Goal: Information Seeking & Learning: Learn about a topic

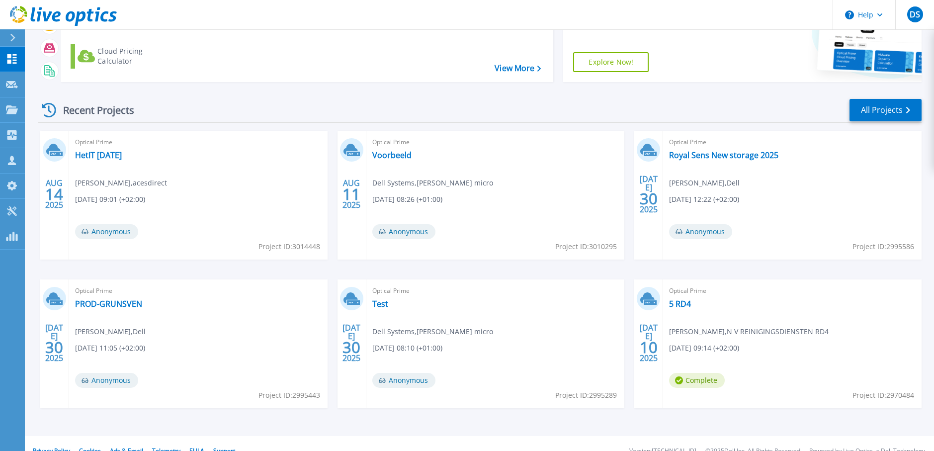
scroll to position [99, 0]
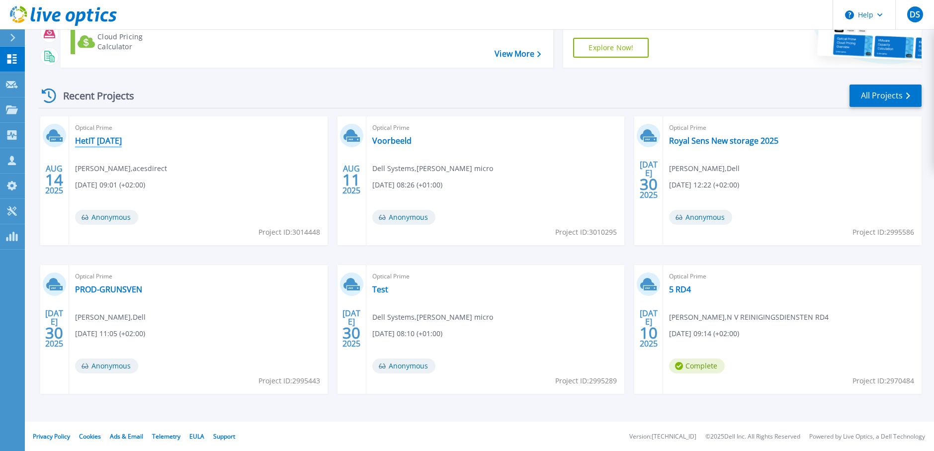
click at [109, 140] on link "HetIT [DATE]" at bounding box center [98, 141] width 47 height 10
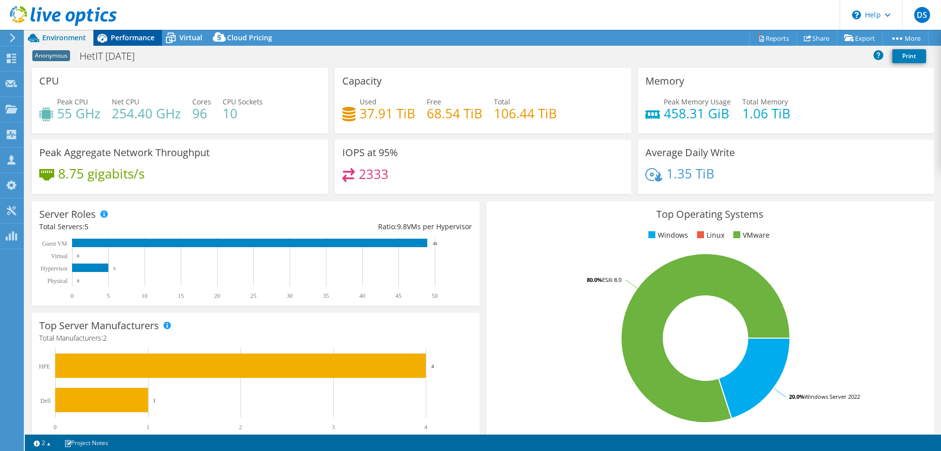
click at [116, 37] on span "Performance" at bounding box center [133, 37] width 44 height 9
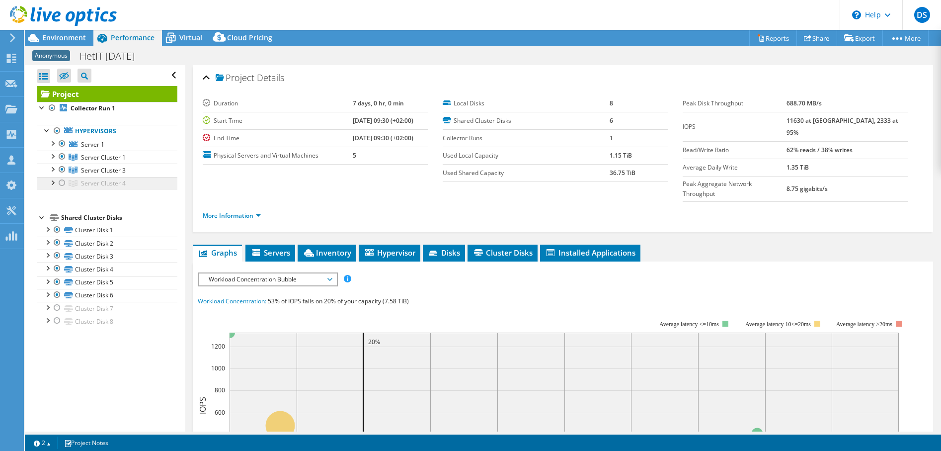
click at [105, 162] on span "Server Cluster 4" at bounding box center [103, 157] width 45 height 8
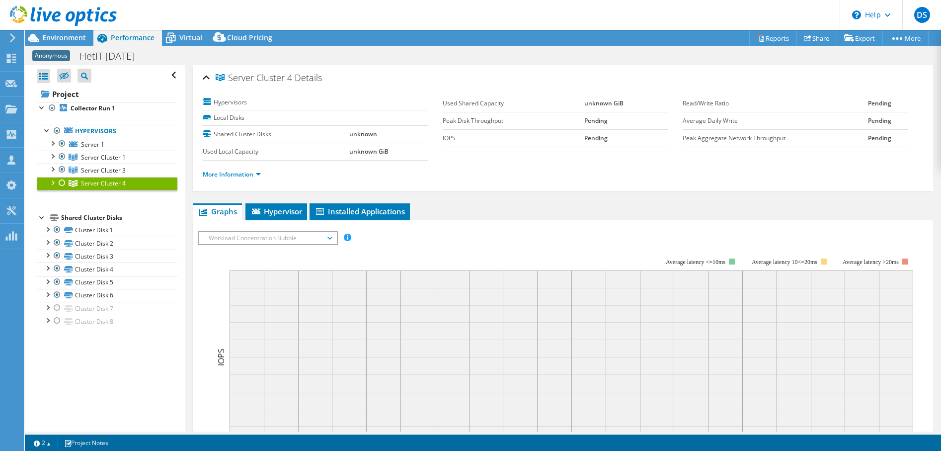
click at [60, 183] on div at bounding box center [62, 183] width 10 height 12
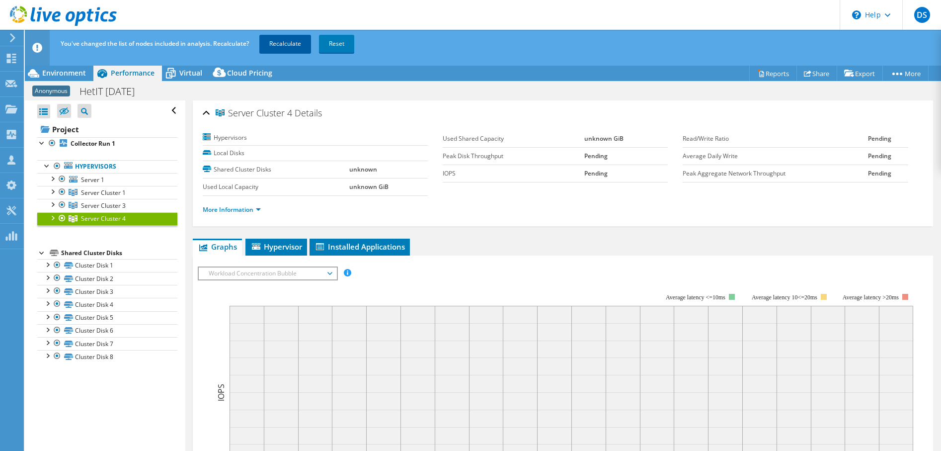
click at [288, 36] on link "Recalculate" at bounding box center [285, 44] width 52 height 18
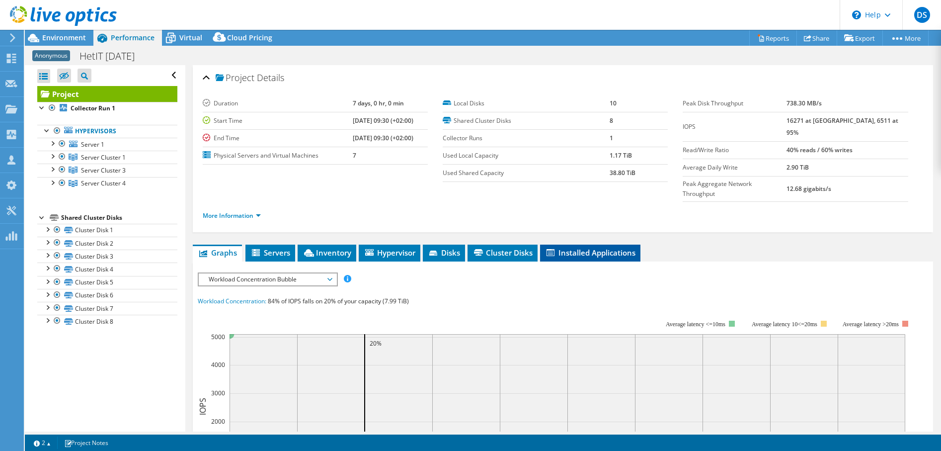
click at [601, 248] on span "Installed Applications" at bounding box center [590, 253] width 90 height 10
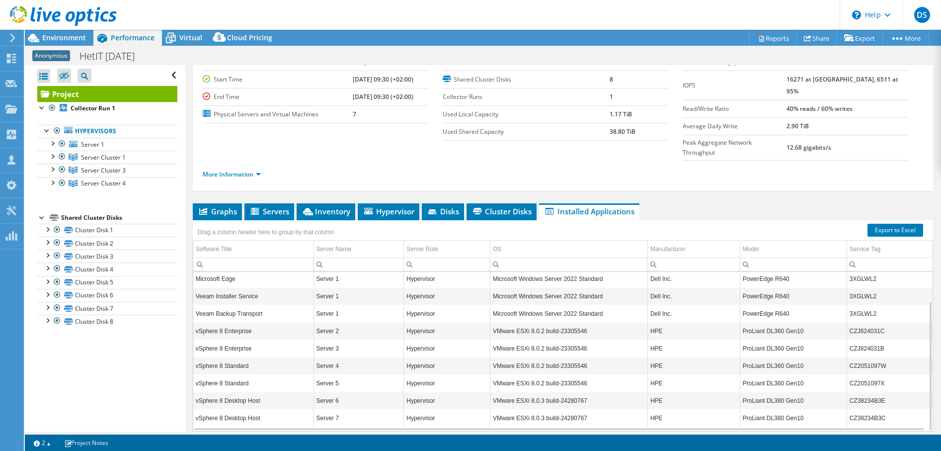
scroll to position [50, 0]
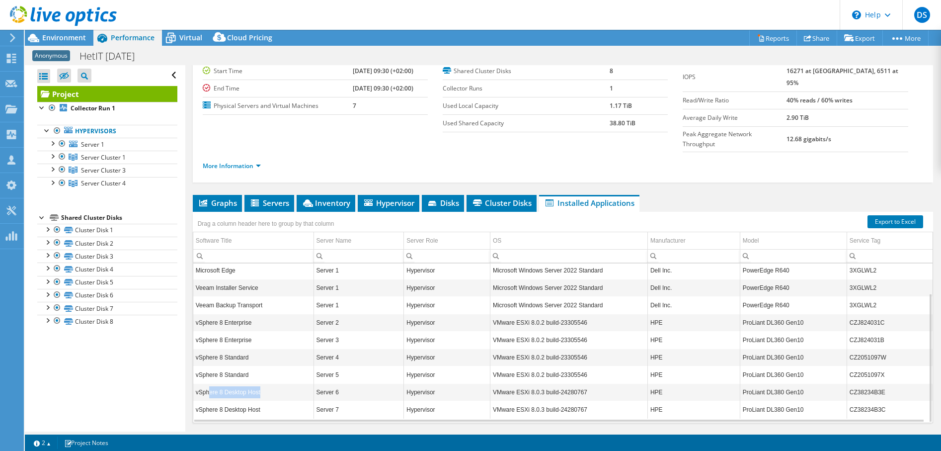
drag, startPoint x: 209, startPoint y: 371, endPoint x: 271, endPoint y: 371, distance: 61.6
click at [285, 383] on td "vSphere 8 Desktop Host" at bounding box center [253, 391] width 120 height 17
drag, startPoint x: 223, startPoint y: 395, endPoint x: 261, endPoint y: 395, distance: 38.3
click at [261, 401] on td "vSphere 8 Desktop Host" at bounding box center [253, 409] width 120 height 17
drag, startPoint x: 248, startPoint y: 393, endPoint x: 265, endPoint y: 374, distance: 25.7
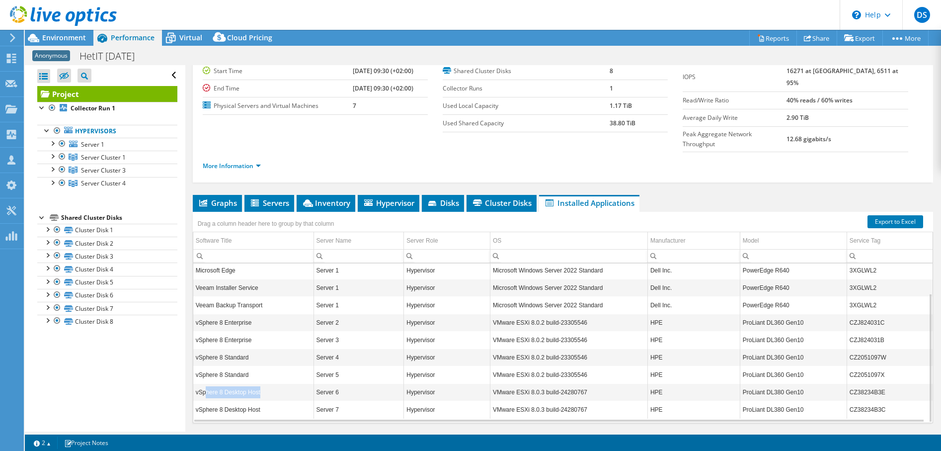
click at [265, 383] on td "vSphere 8 Desktop Host" at bounding box center [253, 391] width 120 height 17
drag, startPoint x: 263, startPoint y: 374, endPoint x: 259, endPoint y: 394, distance: 19.7
click at [259, 401] on td "vSphere 8 Desktop Host" at bounding box center [253, 409] width 120 height 17
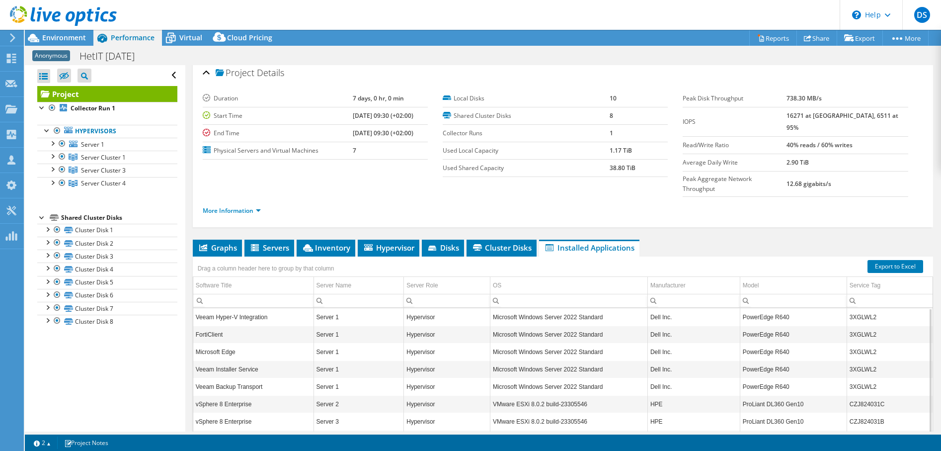
scroll to position [0, 0]
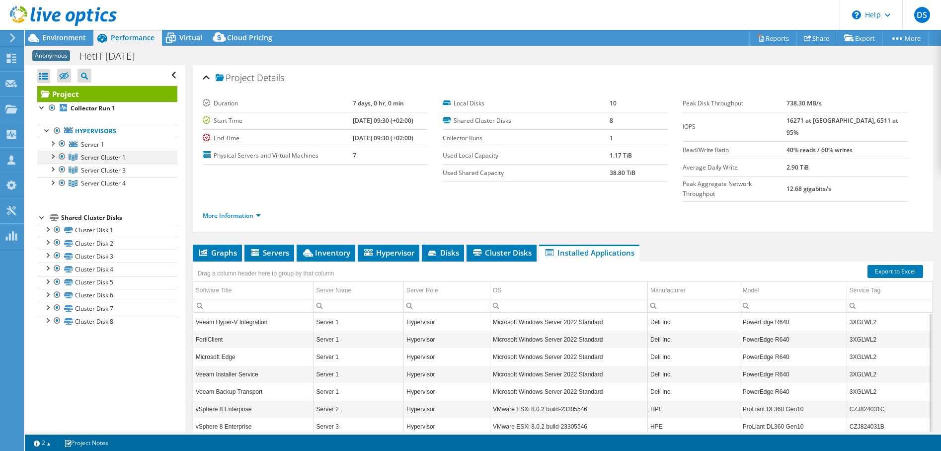
drag, startPoint x: 62, startPoint y: 181, endPoint x: 56, endPoint y: 159, distance: 23.0
click at [59, 162] on ul "Server 1 Disk 1 Disk 2 Disk 3" at bounding box center [107, 164] width 140 height 52
drag, startPoint x: 56, startPoint y: 159, endPoint x: 57, endPoint y: 180, distance: 21.4
click at [57, 180] on div at bounding box center [52, 182] width 10 height 10
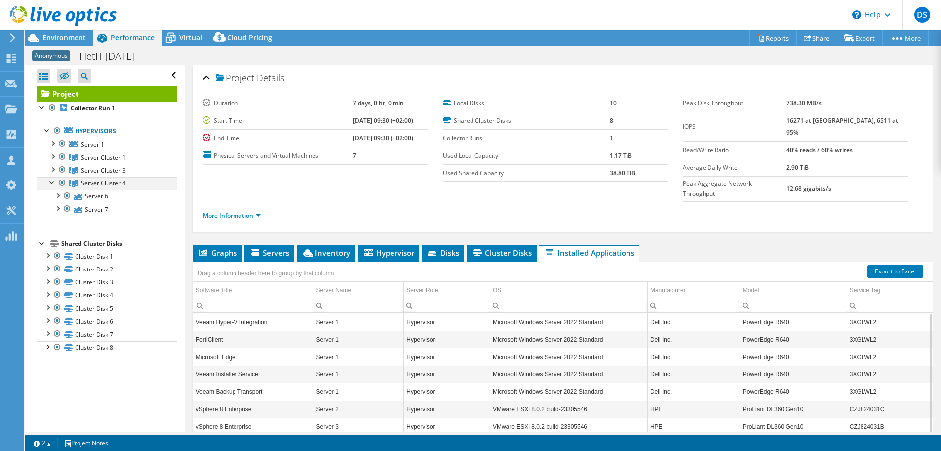
click at [60, 182] on div at bounding box center [62, 183] width 10 height 12
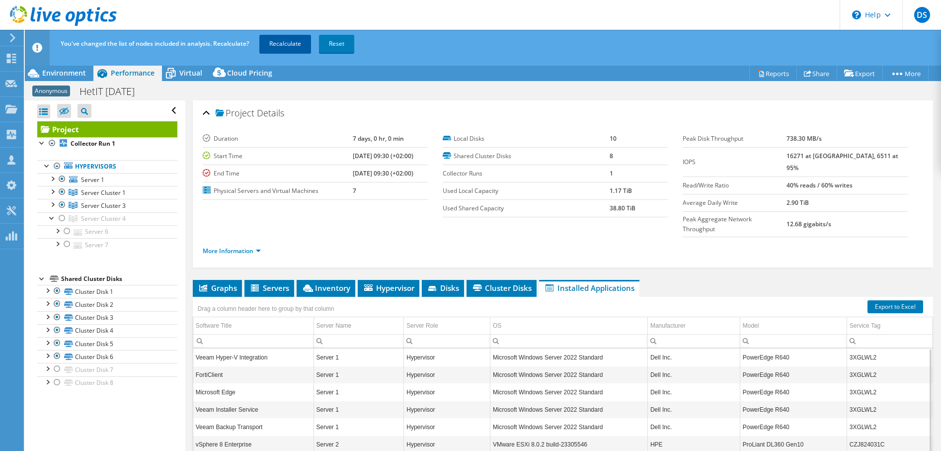
click at [292, 44] on link "Recalculate" at bounding box center [285, 44] width 52 height 18
click at [57, 73] on span "Environment" at bounding box center [64, 72] width 44 height 9
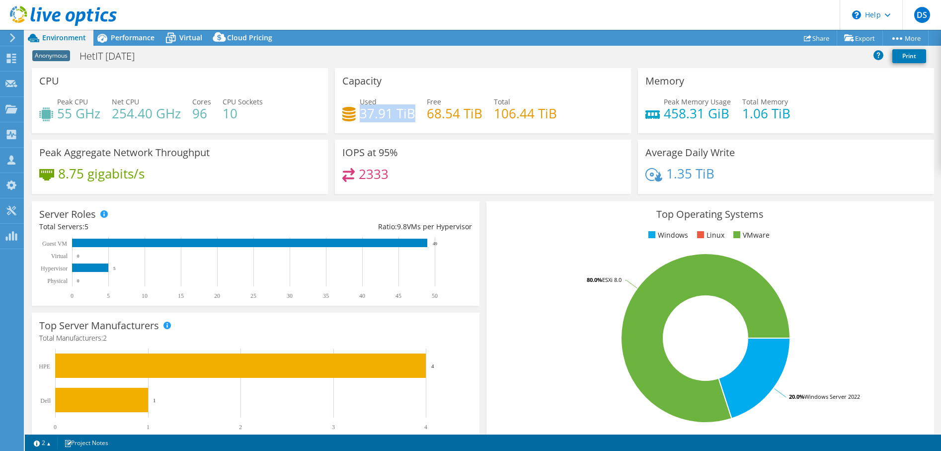
click at [414, 119] on div "Used 37.91 TiB Free 68.54 TiB Total 106.44 TiB" at bounding box center [482, 112] width 281 height 32
drag, startPoint x: 665, startPoint y: 116, endPoint x: 702, endPoint y: 121, distance: 38.2
click at [702, 119] on h4 "458.31 GiB" at bounding box center [697, 113] width 67 height 11
drag, startPoint x: 185, startPoint y: 41, endPoint x: 516, endPoint y: 60, distance: 331.6
click at [185, 41] on span "Virtual" at bounding box center [190, 37] width 23 height 9
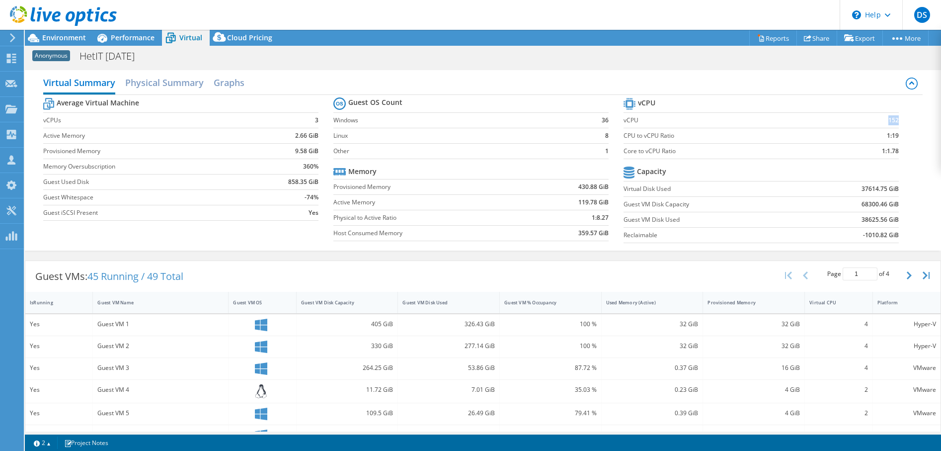
drag, startPoint x: 872, startPoint y: 121, endPoint x: 891, endPoint y: 120, distance: 18.9
click at [891, 120] on td "152" at bounding box center [867, 119] width 63 height 15
click at [143, 41] on span "Performance" at bounding box center [133, 37] width 44 height 9
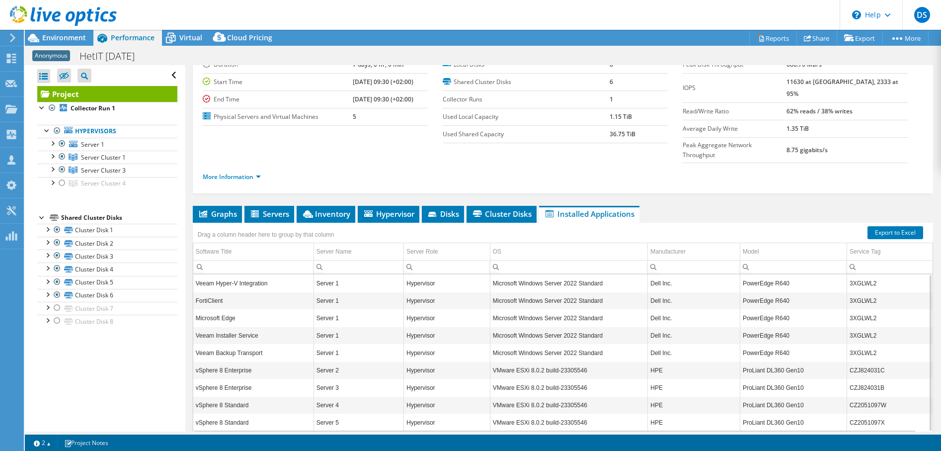
scroll to position [59, 0]
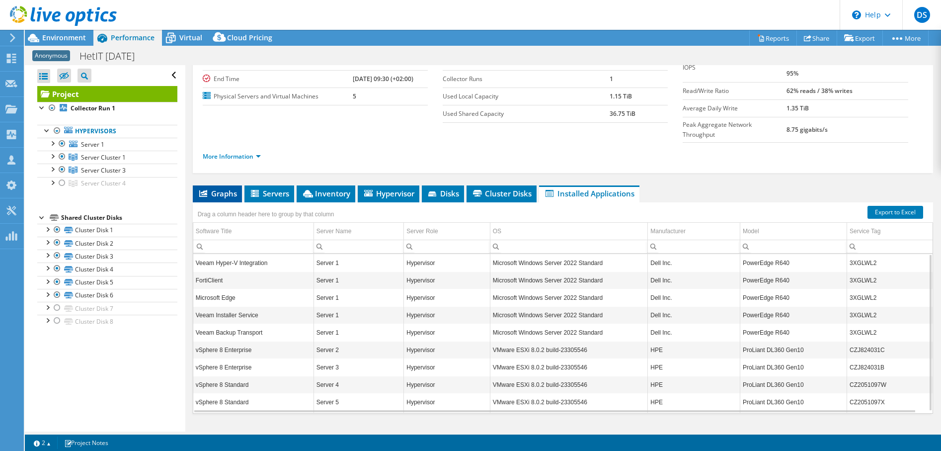
click at [211, 188] on span "Graphs" at bounding box center [217, 193] width 39 height 10
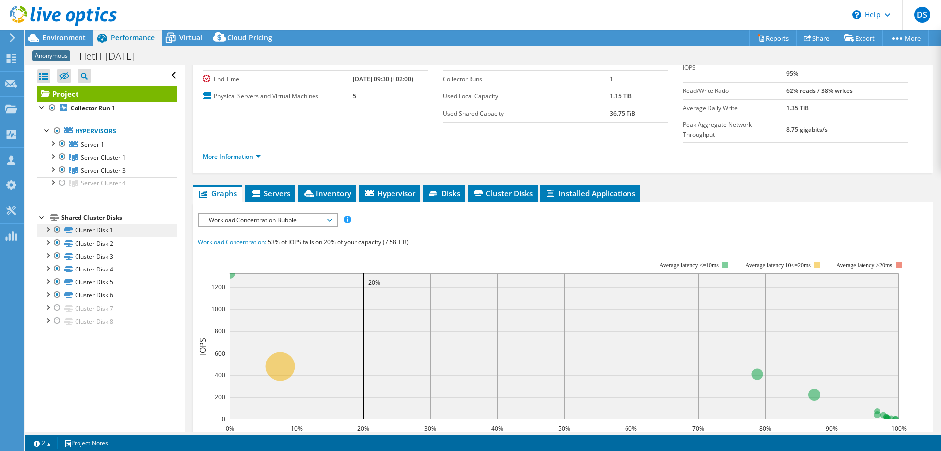
drag, startPoint x: 282, startPoint y: 199, endPoint x: 151, endPoint y: 234, distance: 135.4
click at [282, 214] on span "Workload Concentration Bubble" at bounding box center [268, 220] width 128 height 12
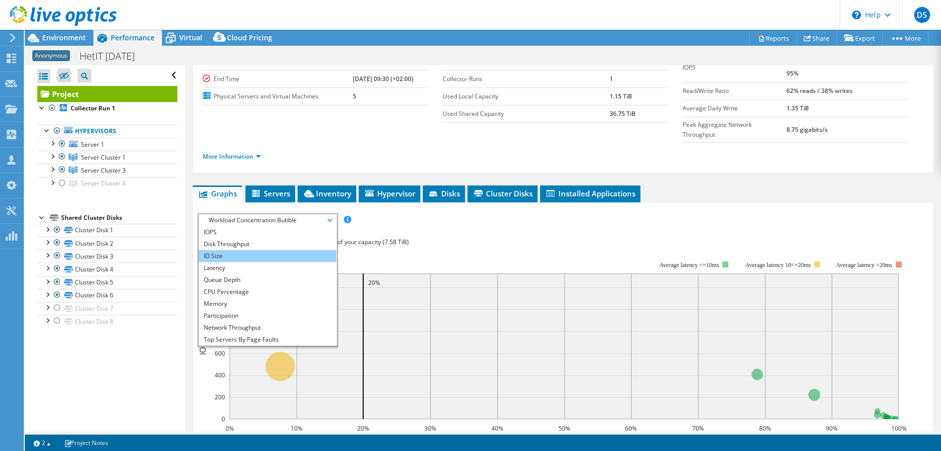
scroll to position [0, 0]
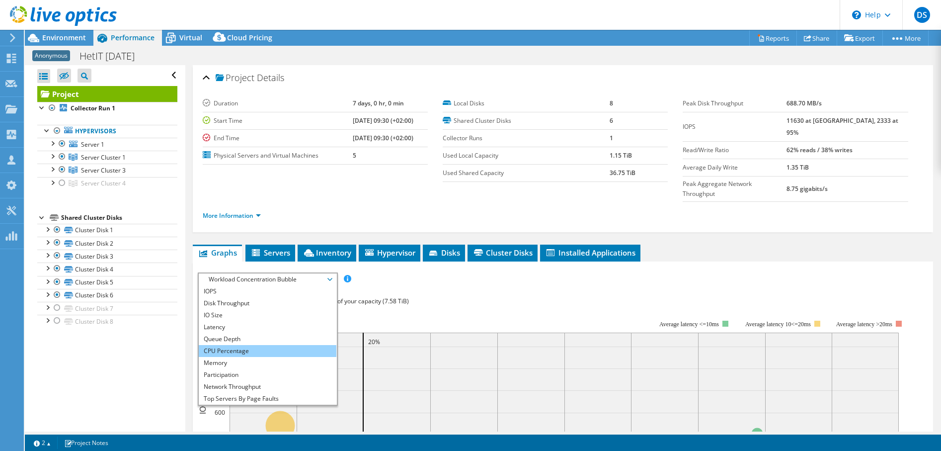
click at [237, 345] on li "CPU Percentage" at bounding box center [268, 351] width 138 height 12
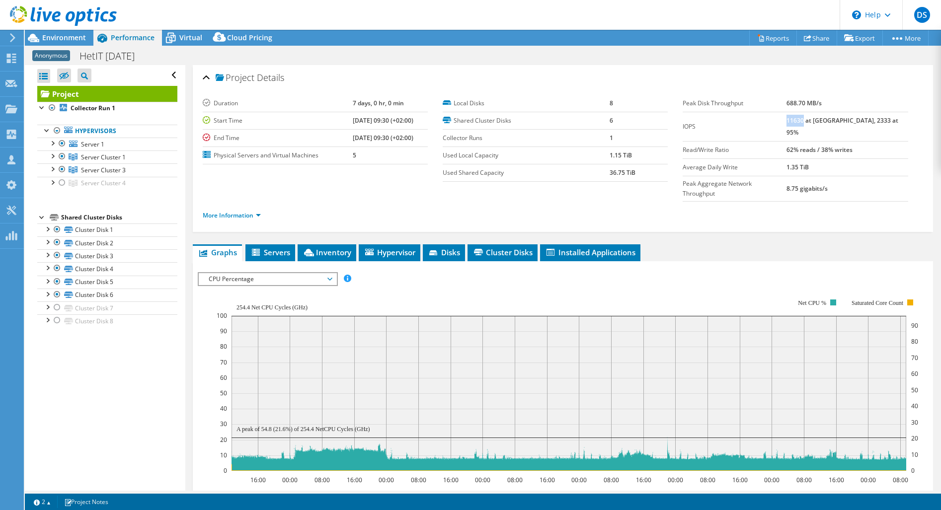
drag, startPoint x: 809, startPoint y: 121, endPoint x: 825, endPoint y: 122, distance: 15.9
click at [825, 122] on b "11630 at [GEOGRAPHIC_DATA], 2333 at 95%" at bounding box center [843, 126] width 112 height 20
click at [66, 35] on span "Environment" at bounding box center [64, 37] width 44 height 9
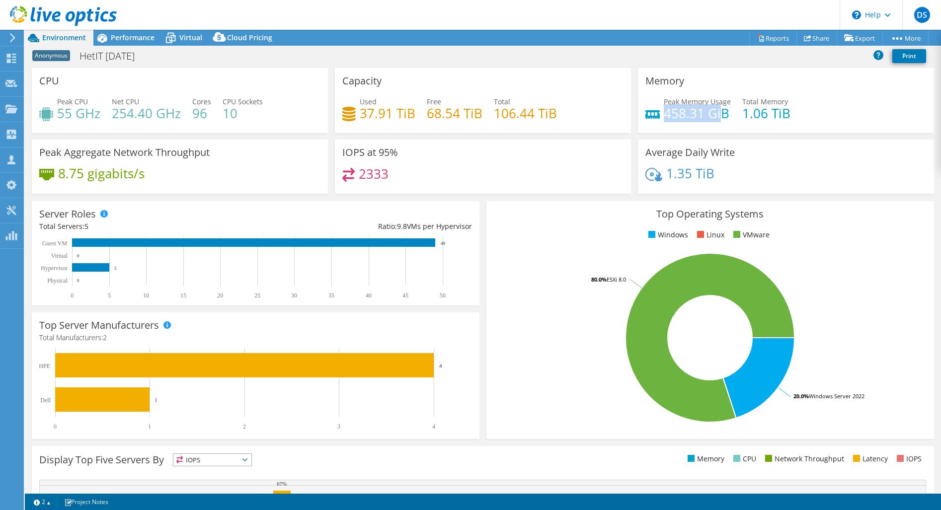
drag, startPoint x: 661, startPoint y: 112, endPoint x: 715, endPoint y: 115, distance: 54.3
click at [715, 115] on h4 "458.31 GiB" at bounding box center [697, 113] width 67 height 11
drag, startPoint x: 410, startPoint y: 116, endPoint x: 361, endPoint y: 118, distance: 48.2
click at [361, 118] on h4 "37.91 TiB" at bounding box center [388, 113] width 56 height 11
drag, startPoint x: 234, startPoint y: 21, endPoint x: 188, endPoint y: 160, distance: 146.5
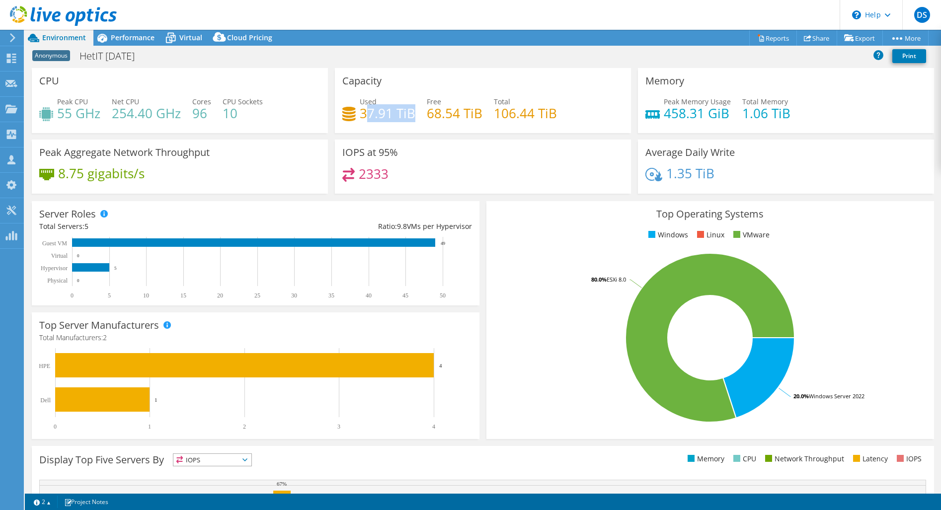
click at [234, 21] on header "DS Partner Team Member Dell Systems [DOMAIN_NAME][EMAIL_ADDRESS][DOMAIN_NAME] […" at bounding box center [470, 15] width 941 height 30
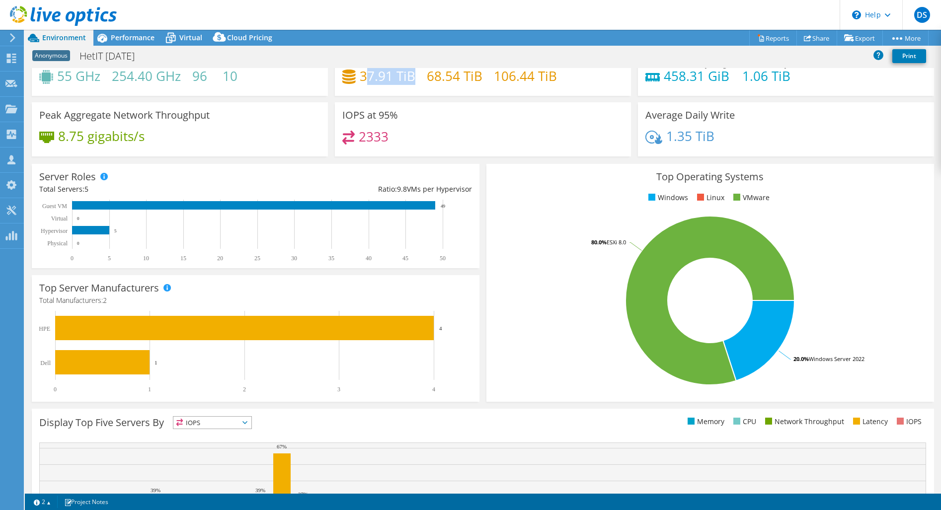
scroll to position [50, 0]
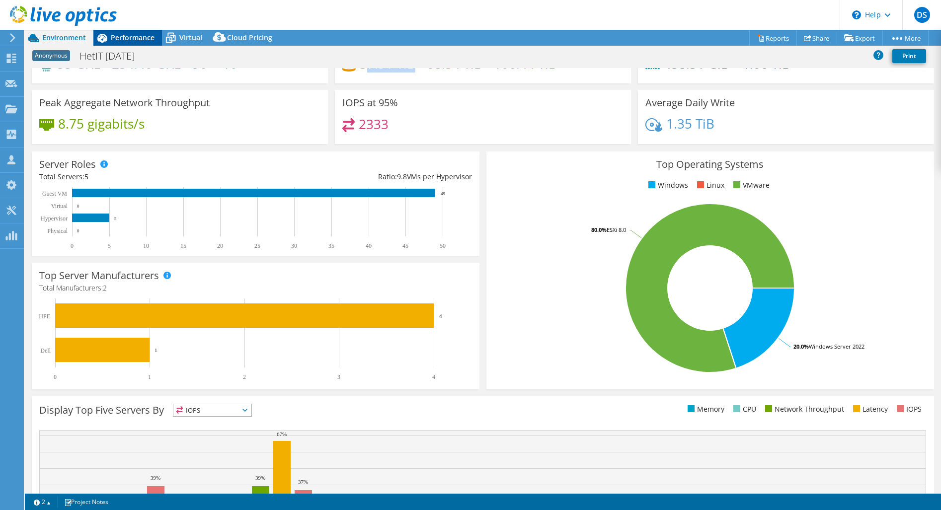
click at [123, 40] on span "Performance" at bounding box center [133, 37] width 44 height 9
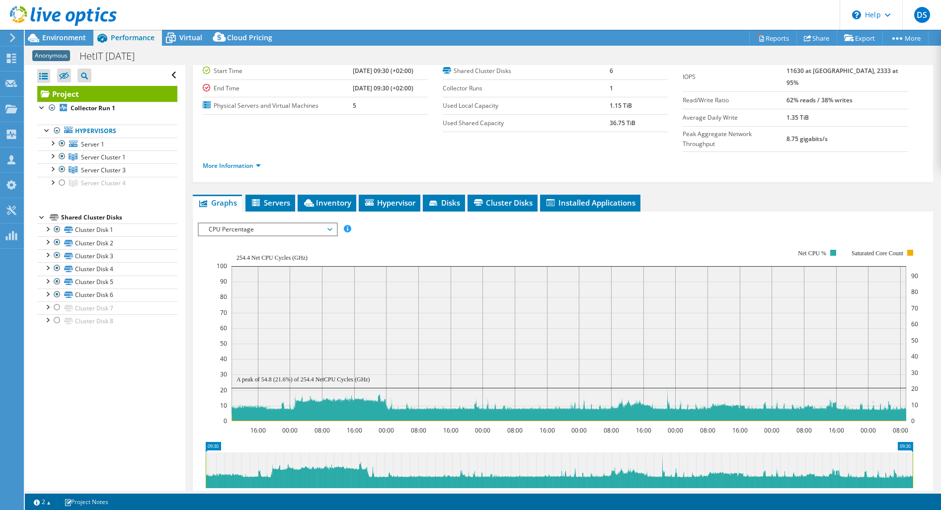
drag, startPoint x: 238, startPoint y: 204, endPoint x: 207, endPoint y: 210, distance: 31.4
click at [240, 224] on span "CPU Percentage" at bounding box center [268, 230] width 128 height 12
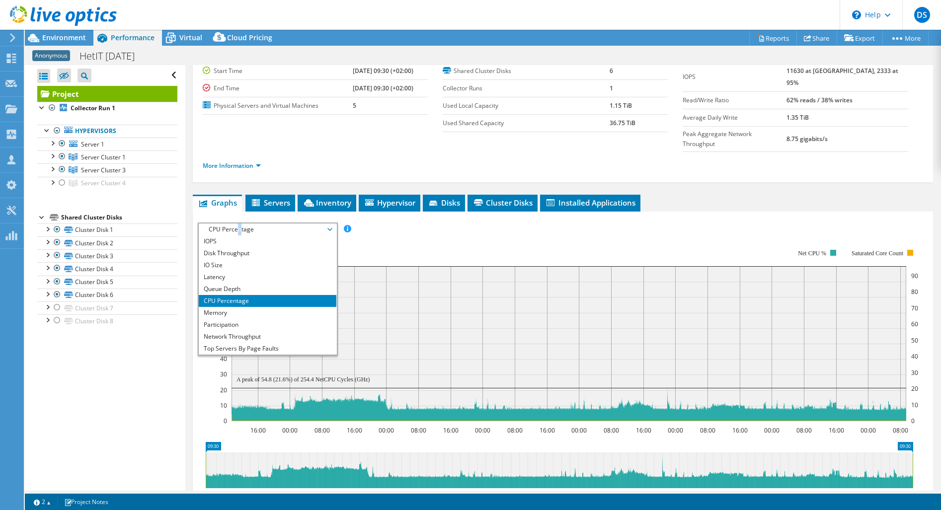
scroll to position [0, 0]
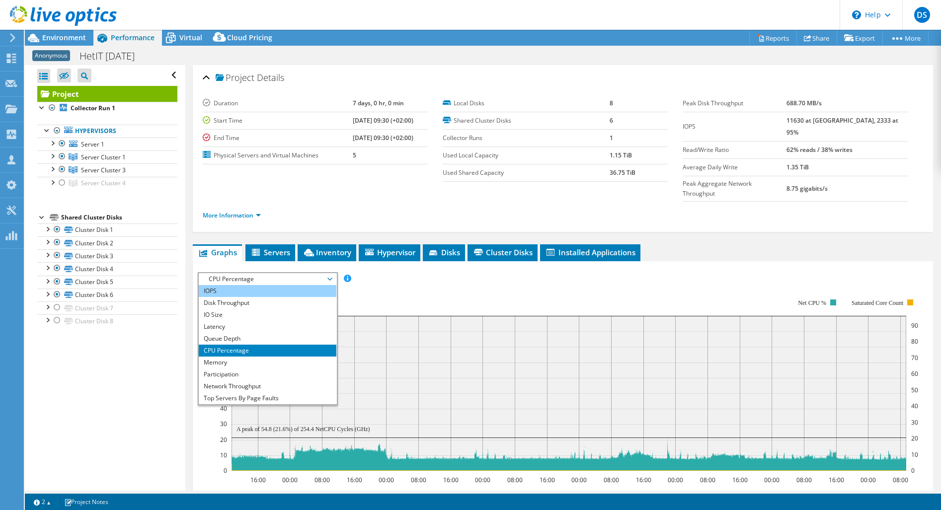
click at [214, 285] on li "IOPS" at bounding box center [268, 291] width 138 height 12
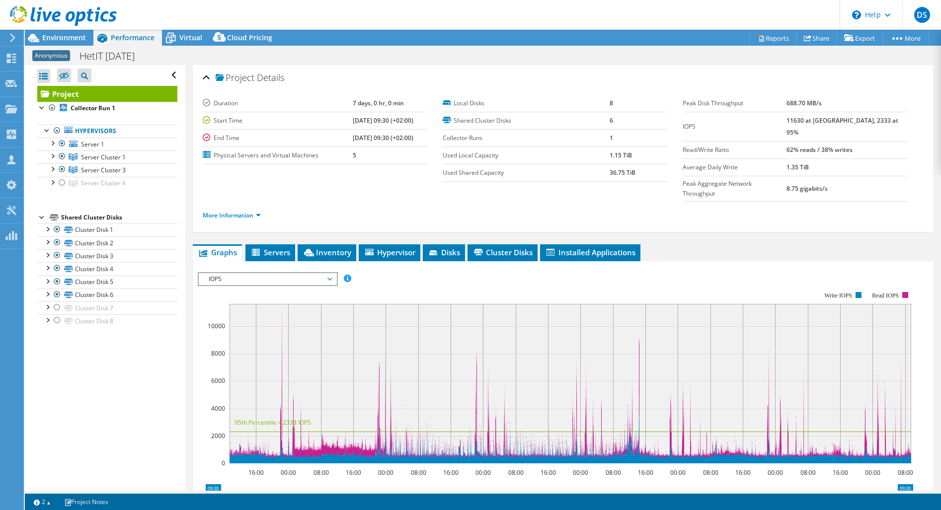
click at [248, 273] on span "IOPS" at bounding box center [268, 279] width 128 height 12
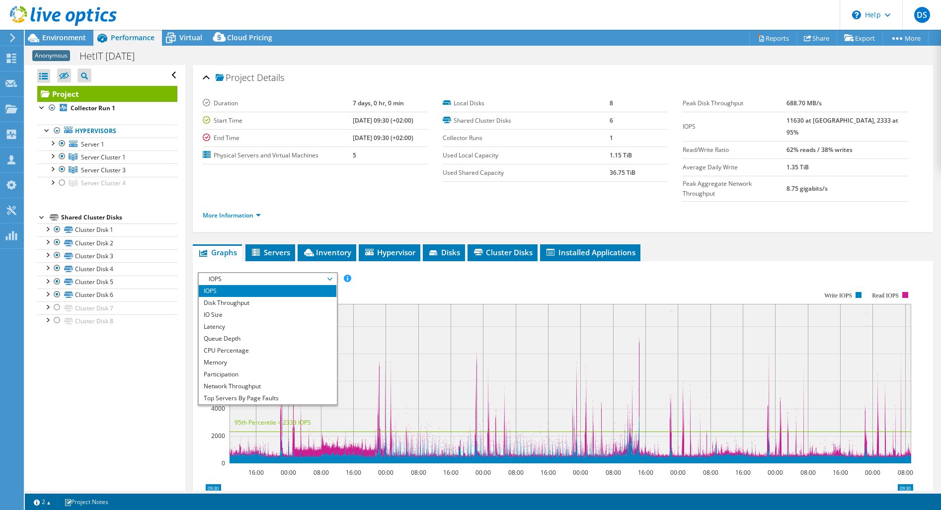
click at [254, 273] on span "IOPS" at bounding box center [268, 279] width 128 height 12
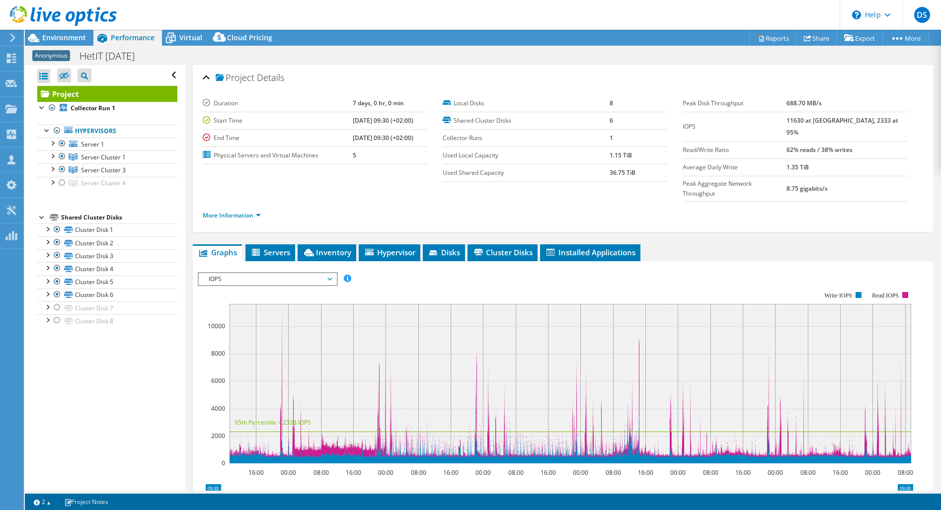
click at [239, 273] on span "IOPS" at bounding box center [268, 279] width 128 height 12
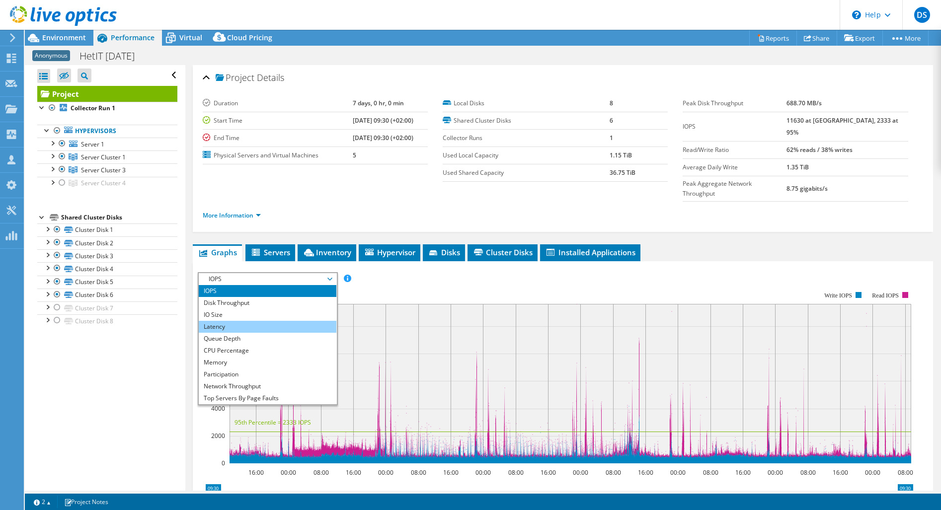
click at [240, 321] on li "Latency" at bounding box center [268, 327] width 138 height 12
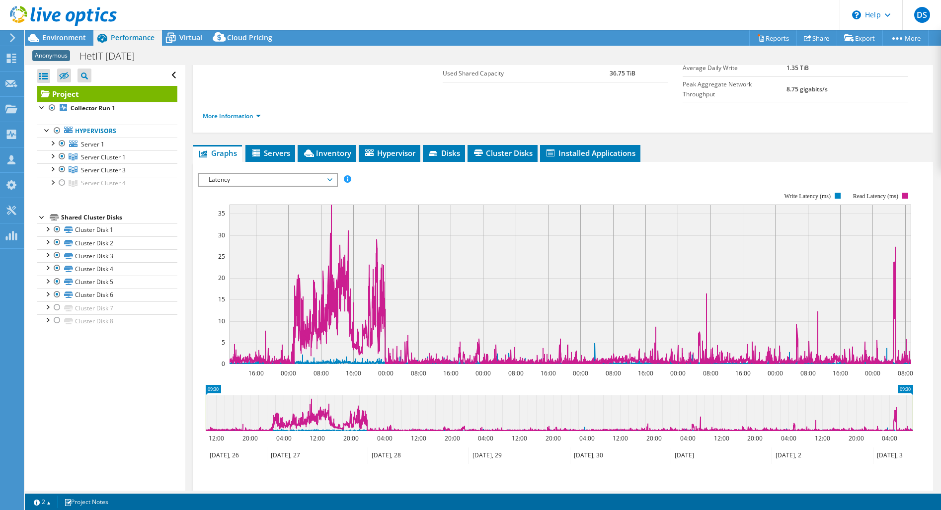
scroll to position [149, 0]
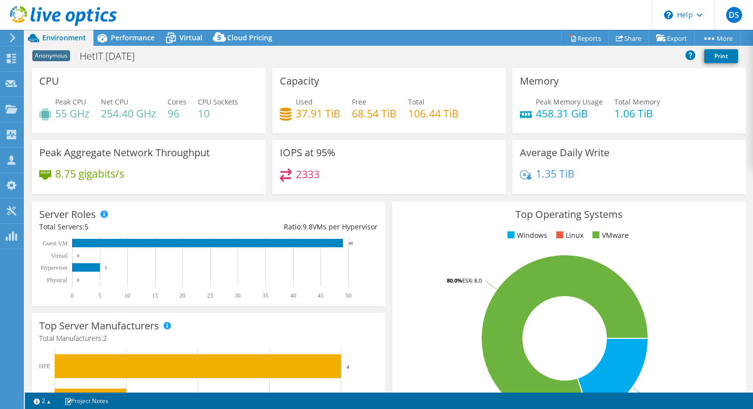
select select "USD"
